Goal: Leave review/rating

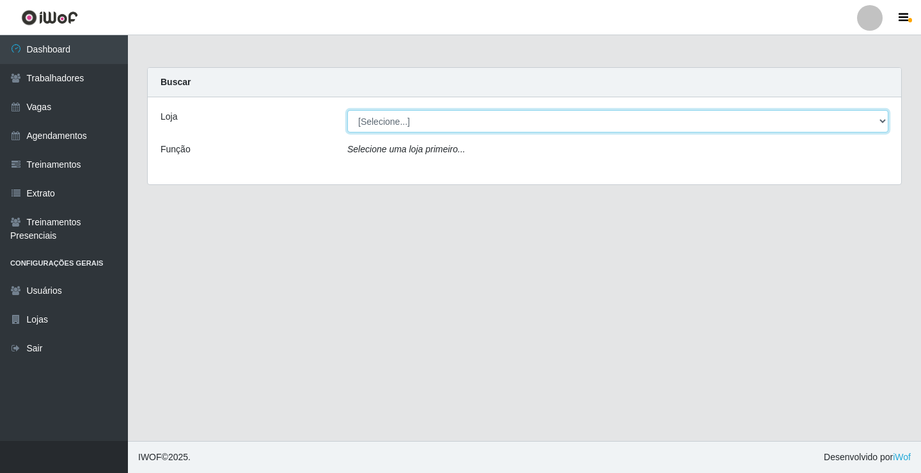
click at [373, 120] on select "[Selecione...] Edilicya Supermercado" at bounding box center [617, 121] width 541 height 22
select select "460"
click at [347, 110] on select "[Selecione...] Edilicya Supermercado" at bounding box center [617, 121] width 541 height 22
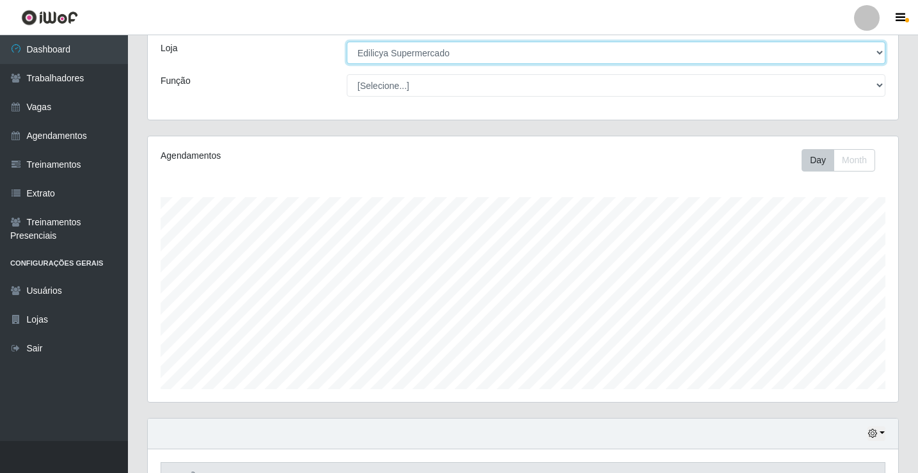
scroll to position [206, 0]
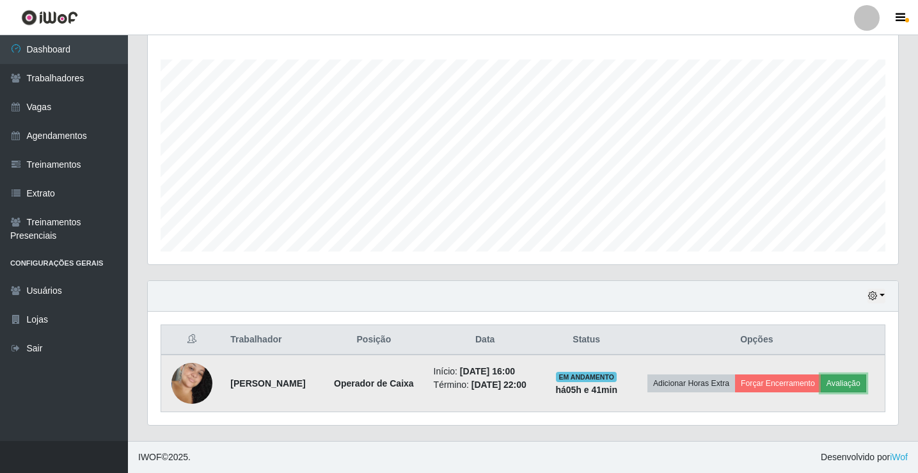
click at [845, 376] on button "Avaliação" at bounding box center [843, 383] width 45 height 18
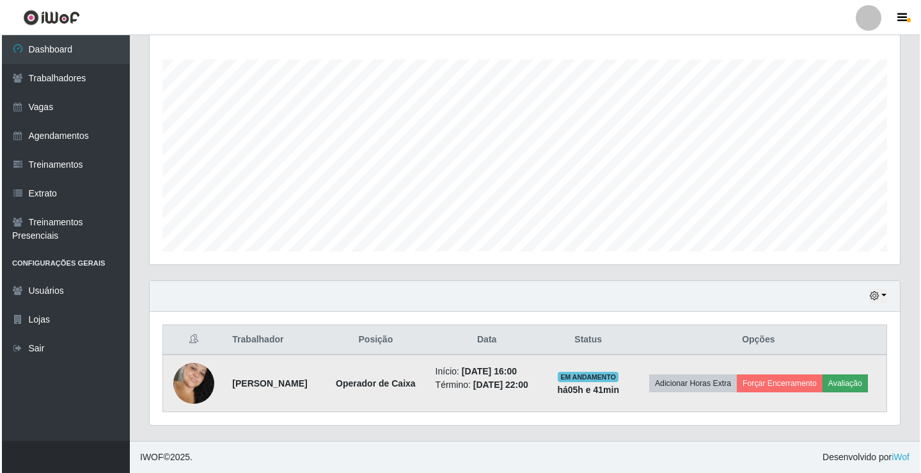
scroll to position [266, 744]
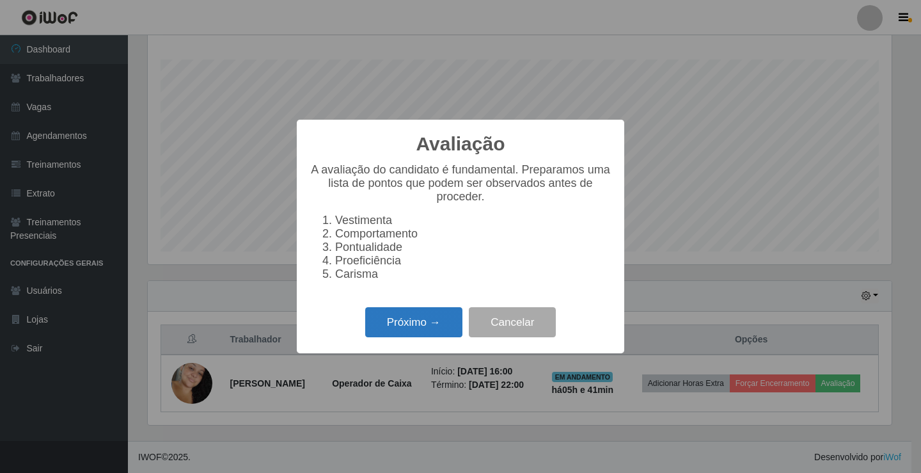
click at [406, 332] on button "Próximo →" at bounding box center [413, 322] width 97 height 30
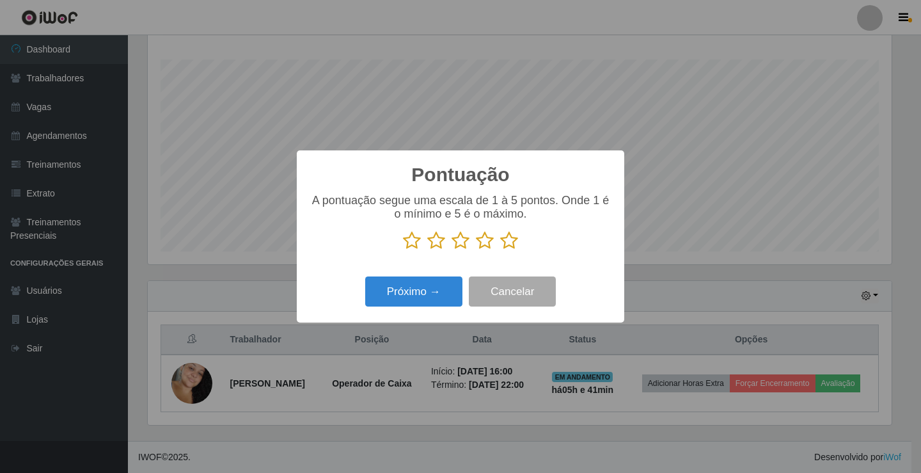
click at [504, 243] on icon at bounding box center [509, 240] width 18 height 19
click at [500, 250] on input "radio" at bounding box center [500, 250] width 0 height 0
click at [430, 285] on button "Próximo →" at bounding box center [413, 291] width 97 height 30
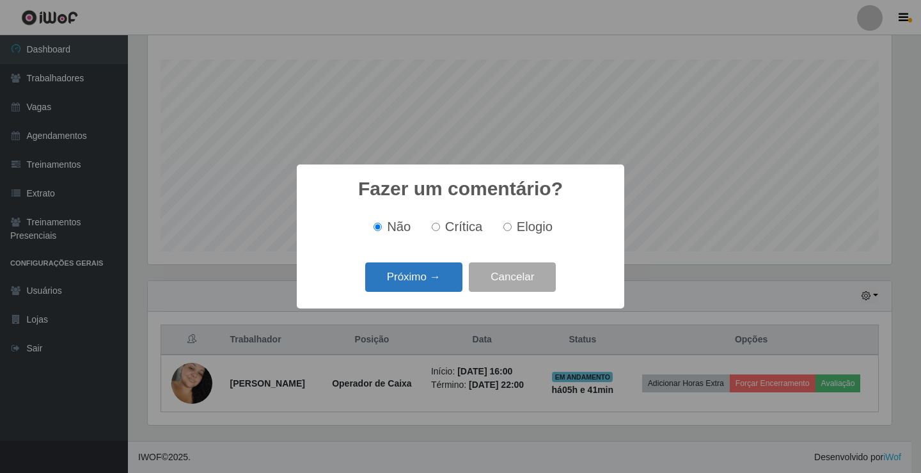
click at [429, 282] on button "Próximo →" at bounding box center [413, 277] width 97 height 30
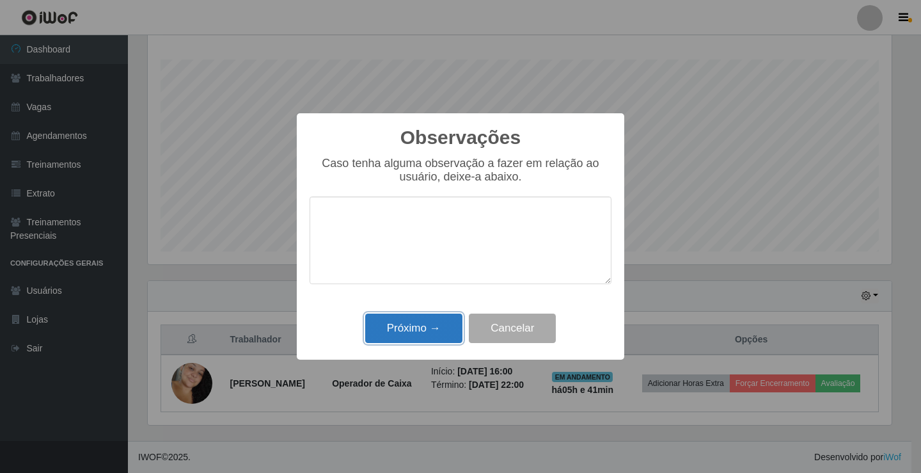
click at [433, 324] on button "Próximo →" at bounding box center [413, 329] width 97 height 30
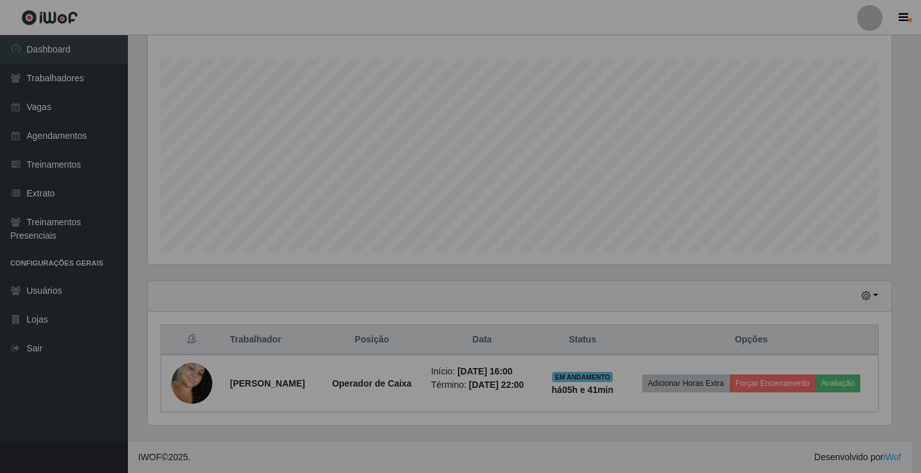
scroll to position [266, 750]
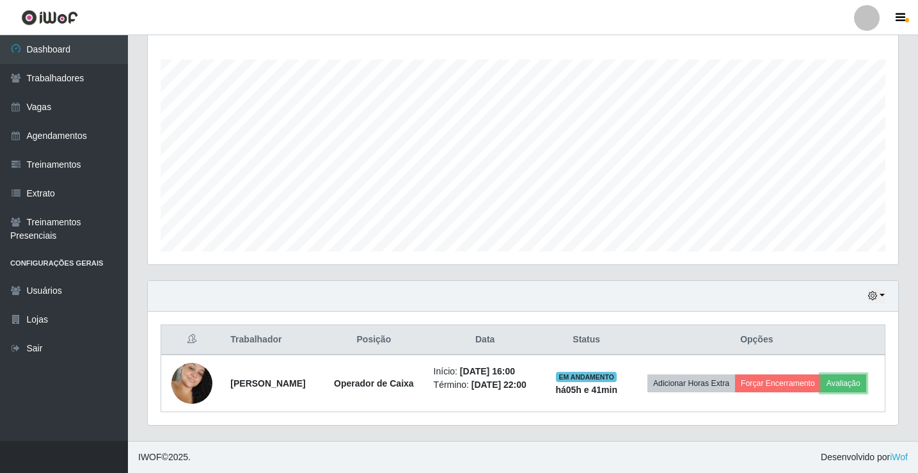
click at [821, 374] on button "Avaliação" at bounding box center [843, 383] width 45 height 18
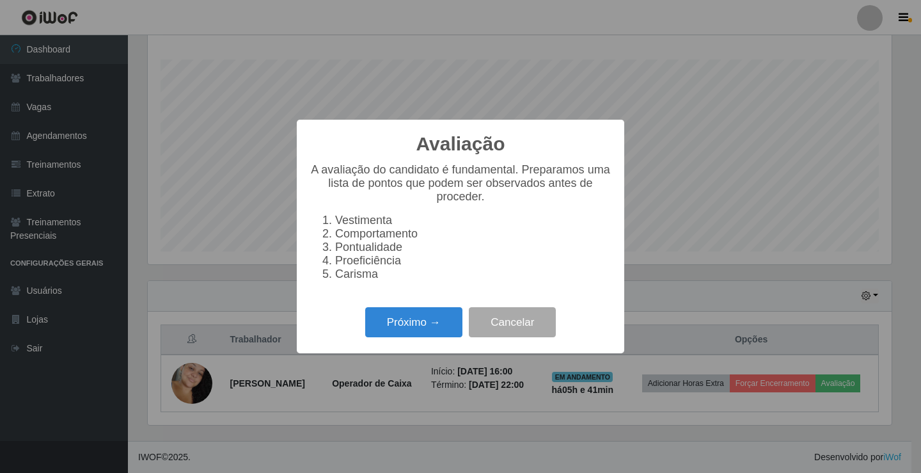
scroll to position [266, 744]
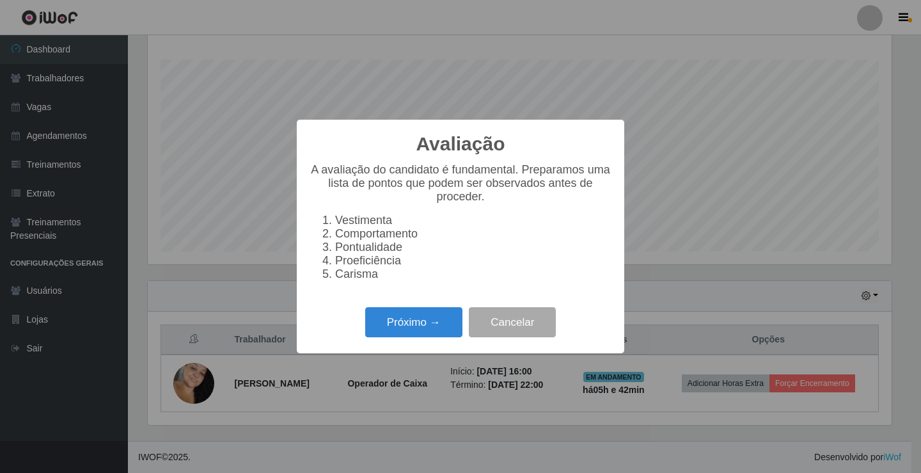
click button "Próximo →" at bounding box center [413, 322] width 97 height 30
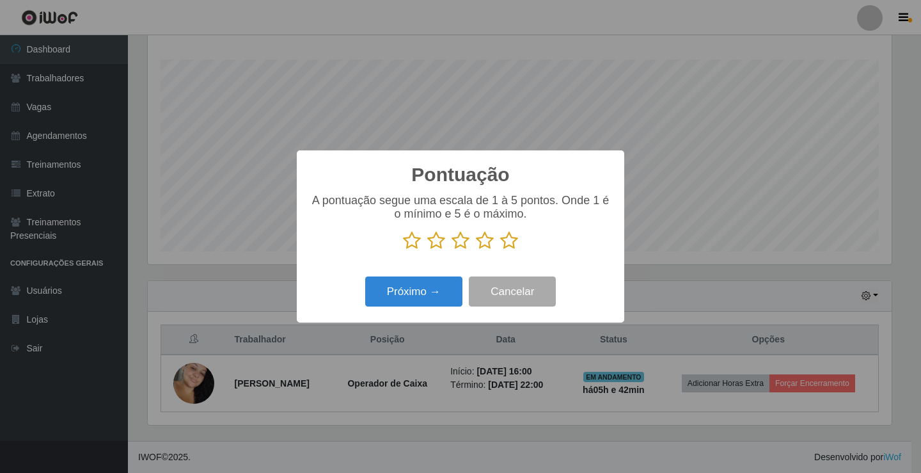
click at [365, 276] on button "Próximo →" at bounding box center [413, 291] width 97 height 30
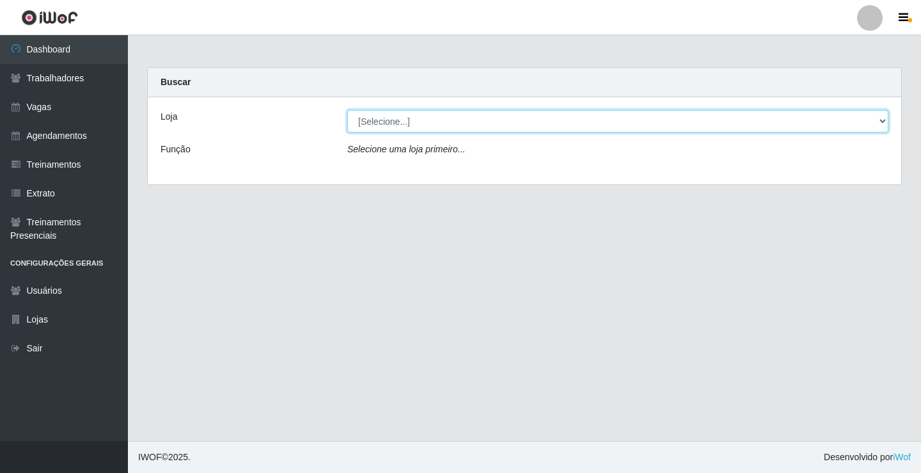
click at [386, 114] on select "[Selecione...] Edilicya Supermercado" at bounding box center [617, 121] width 541 height 22
select select "460"
click at [347, 110] on select "[Selecione...] Edilicya Supermercado" at bounding box center [617, 121] width 541 height 22
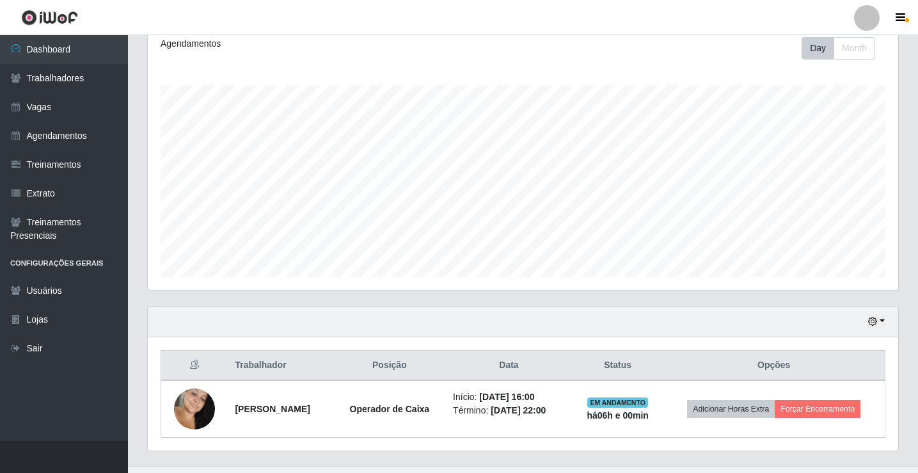
scroll to position [206, 0]
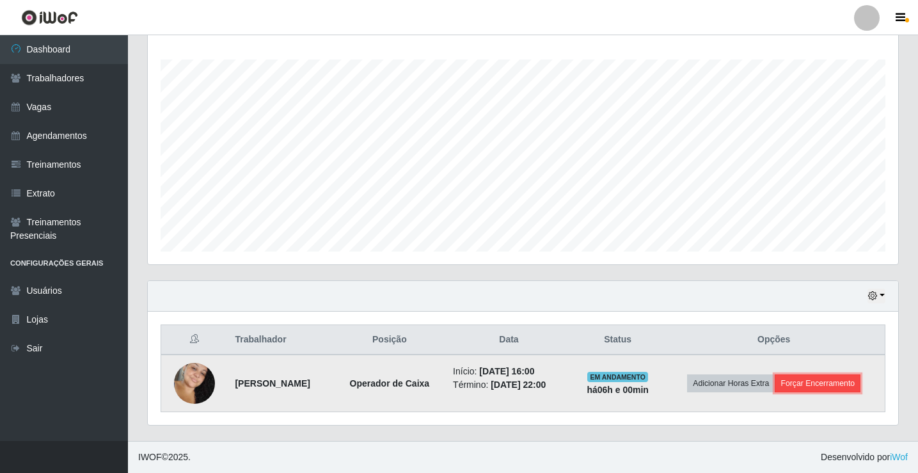
click at [837, 375] on button "Forçar Encerramento" at bounding box center [818, 383] width 86 height 18
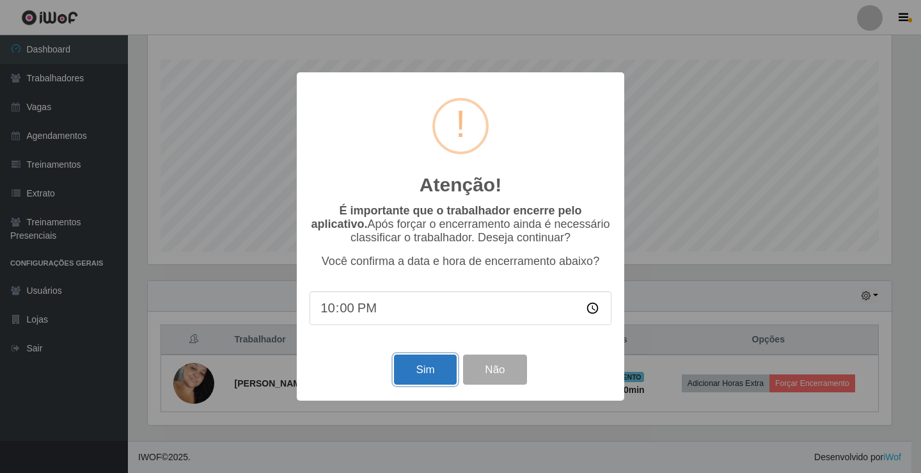
click at [455, 376] on button "Sim" at bounding box center [425, 369] width 62 height 30
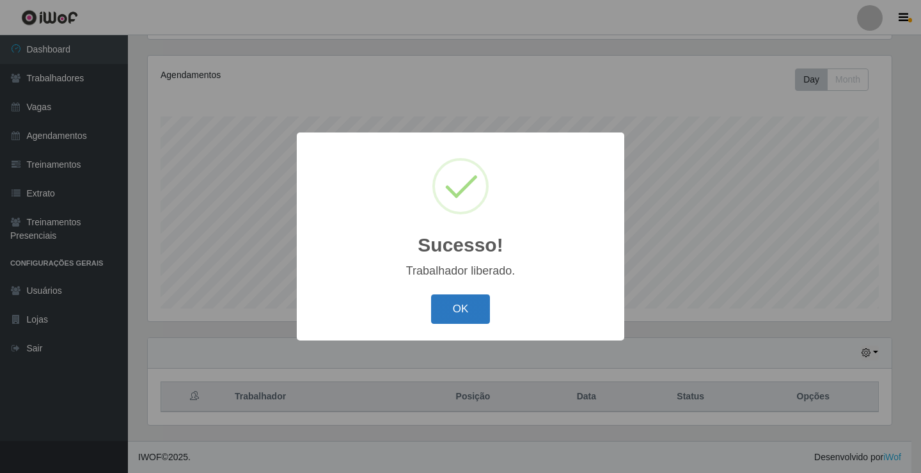
click at [450, 318] on button "OK" at bounding box center [461, 309] width 60 height 30
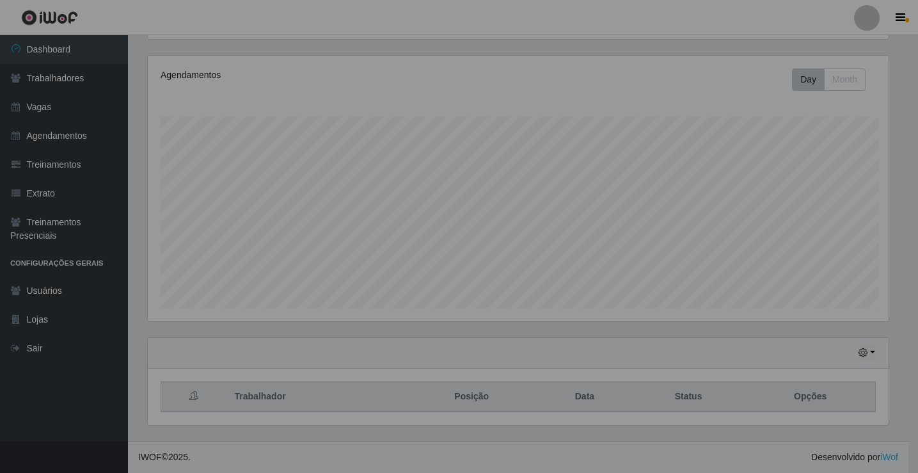
scroll to position [266, 750]
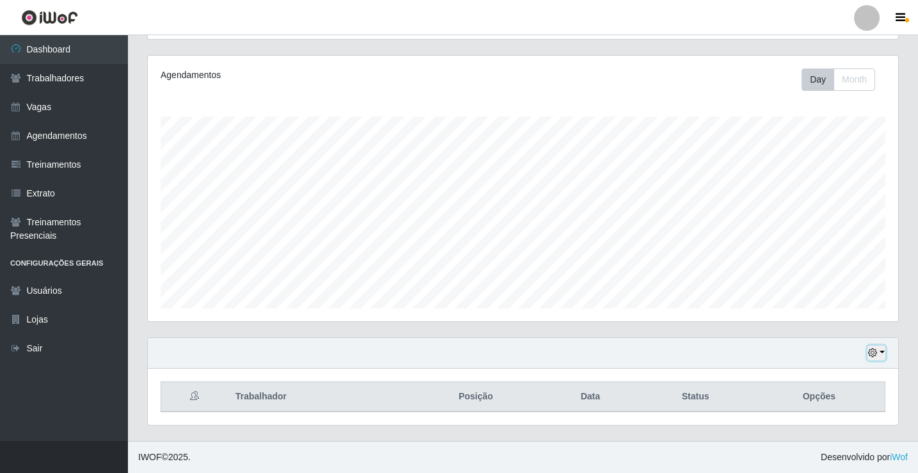
click at [881, 345] on button "button" at bounding box center [877, 352] width 18 height 15
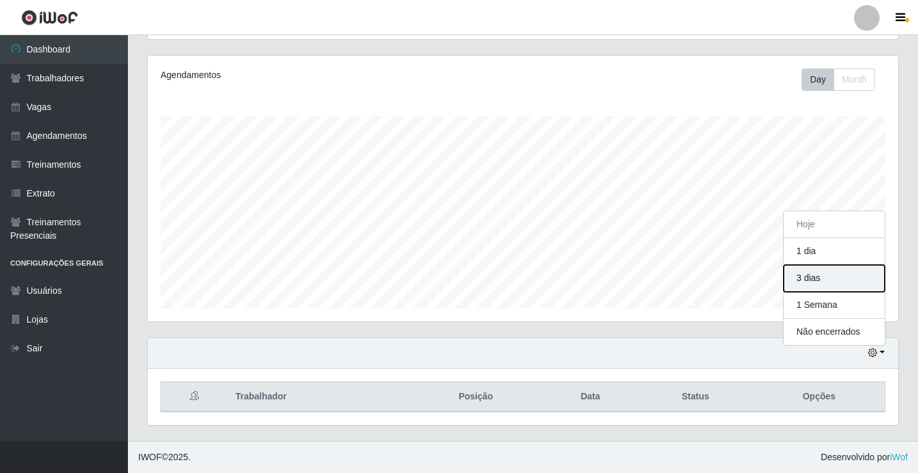
click at [822, 284] on button "3 dias" at bounding box center [834, 278] width 101 height 27
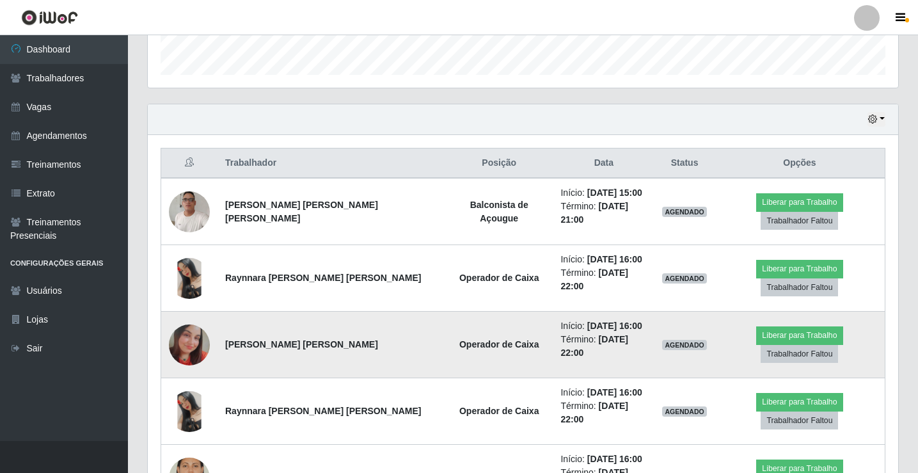
scroll to position [405, 0]
